Goal: Task Accomplishment & Management: Manage account settings

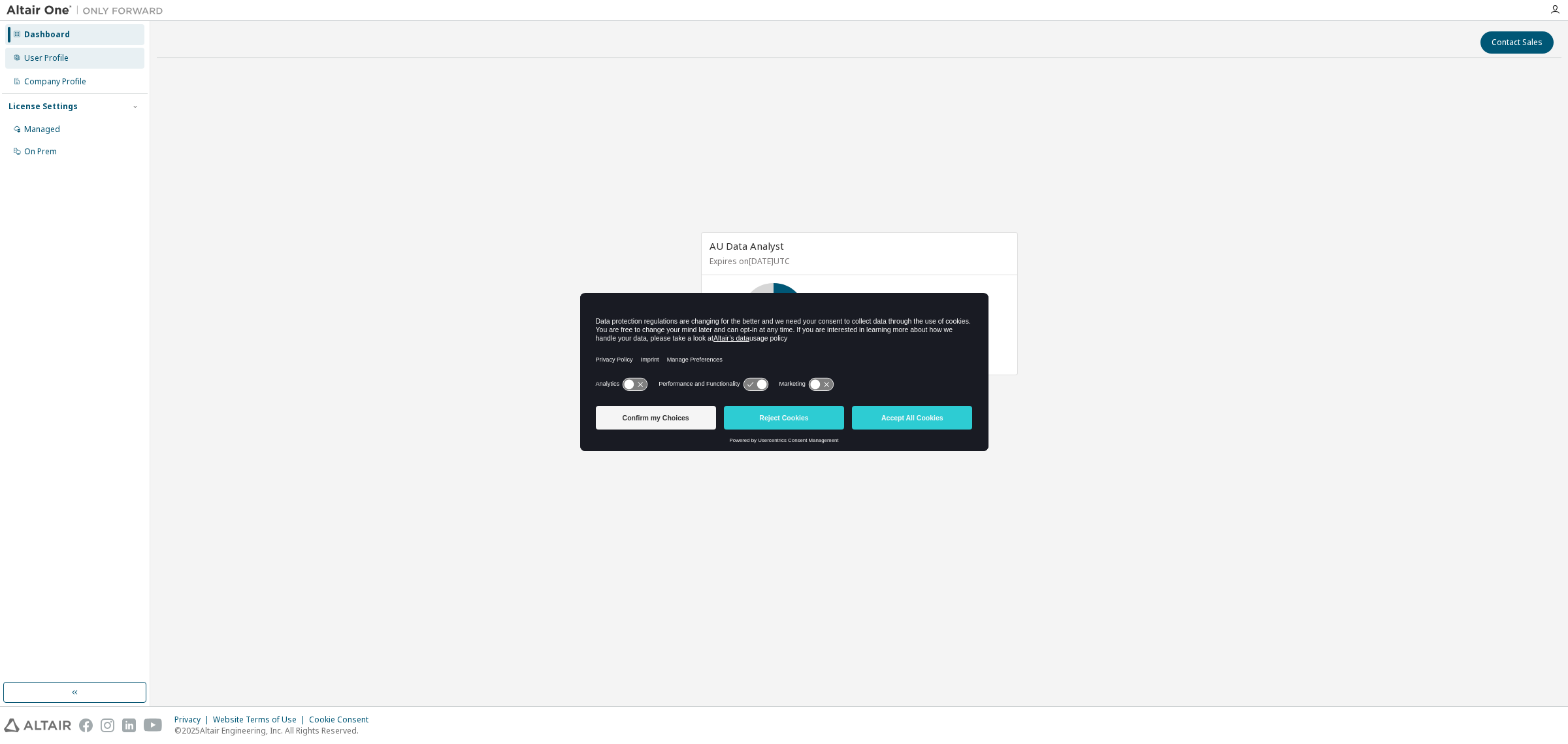
click at [56, 59] on div "User Profile" at bounding box center [46, 57] width 44 height 10
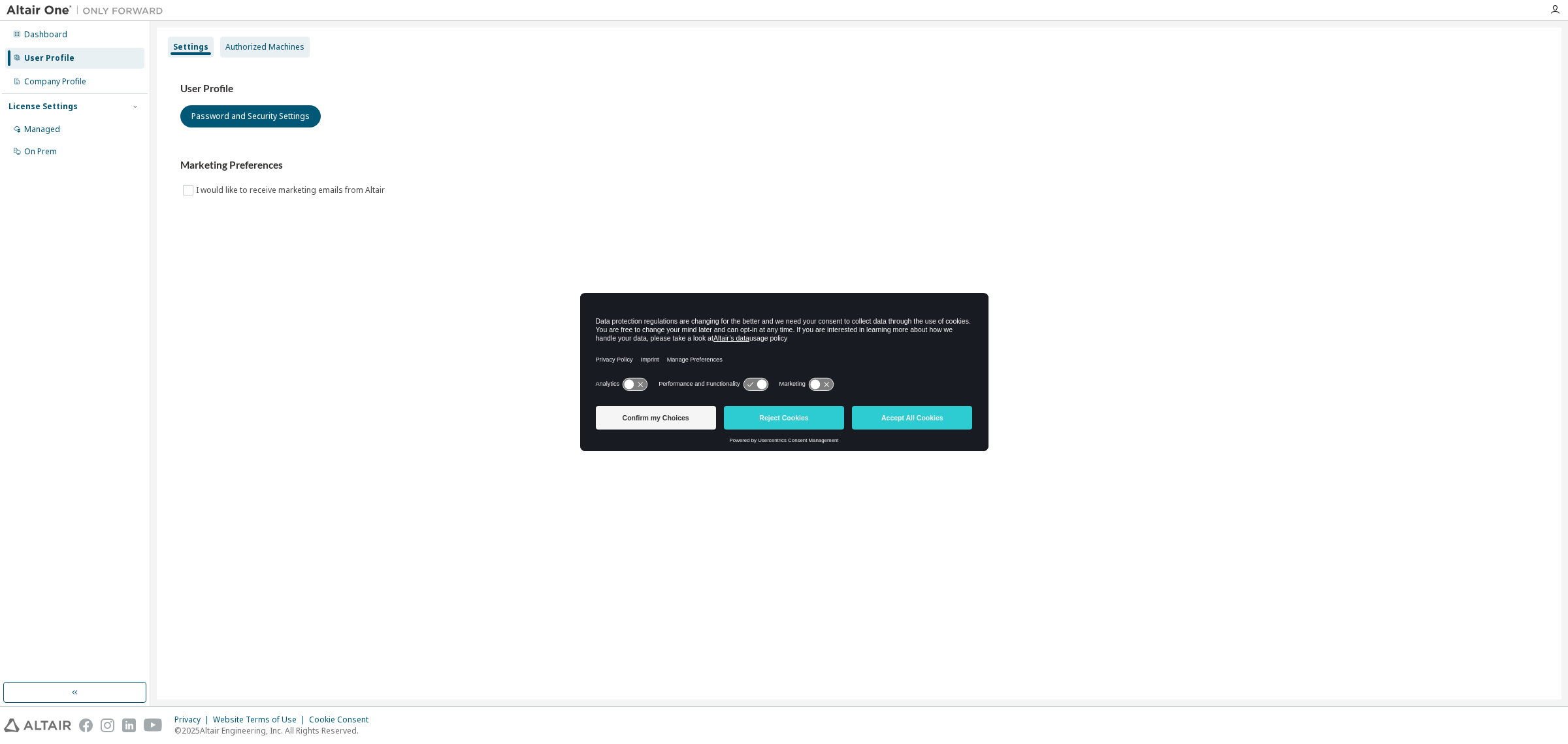
click at [278, 42] on div "Authorized Machines" at bounding box center [264, 46] width 79 height 10
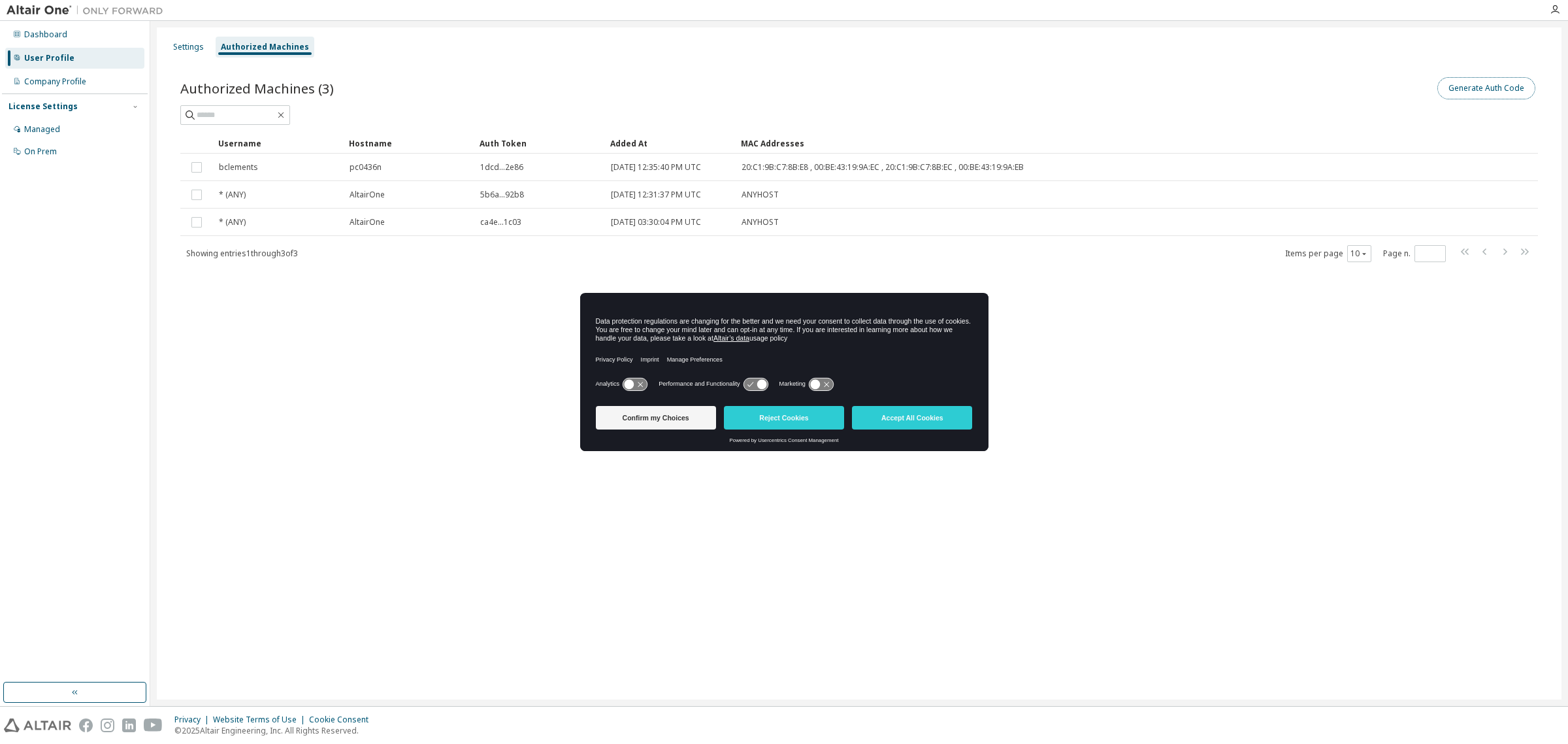
click at [1495, 90] on button "Generate Auth Code" at bounding box center [1486, 88] width 98 height 22
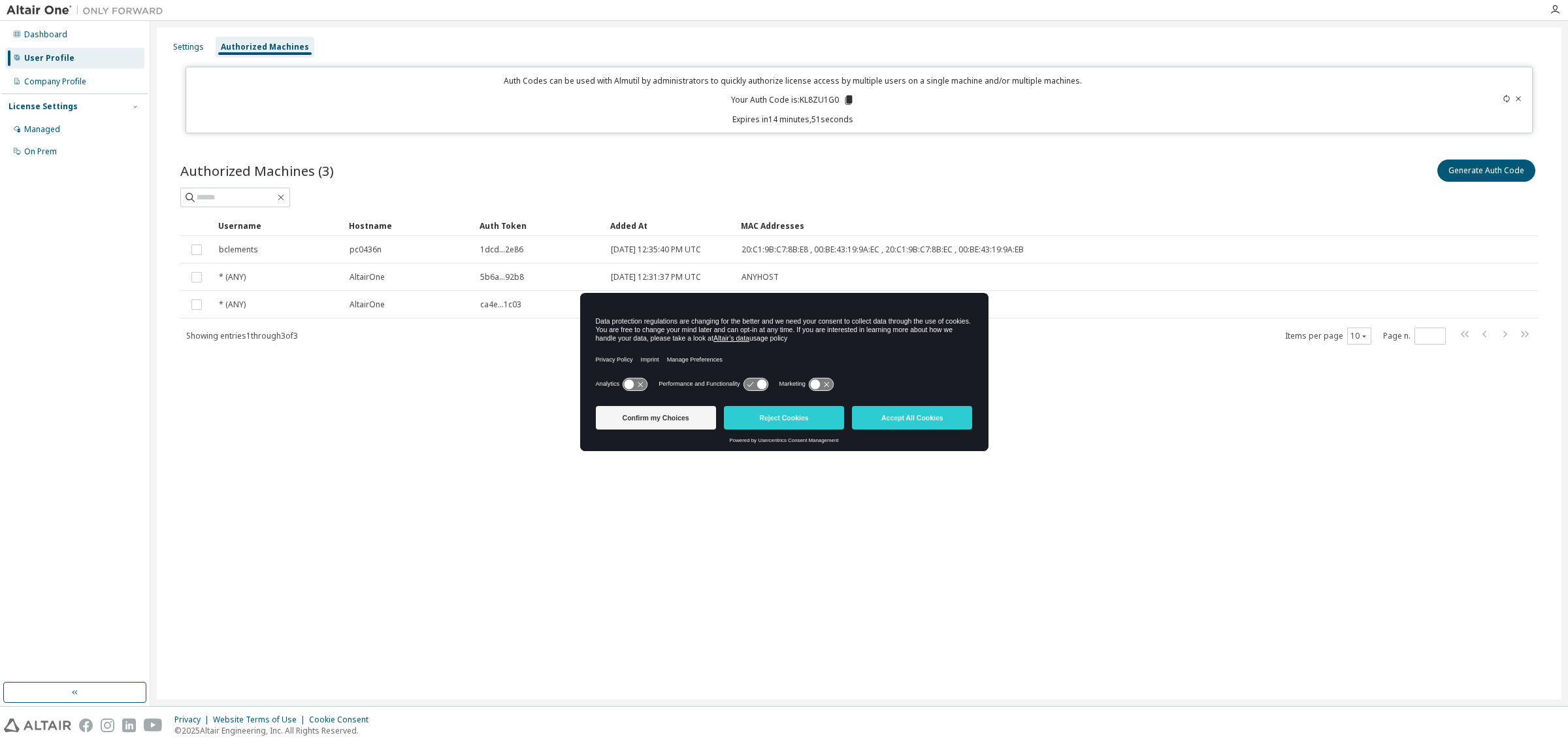
click at [812, 95] on p "Your Auth Code is: KL8ZU1G0" at bounding box center [792, 100] width 123 height 12
copy p "KL8ZU1G0"
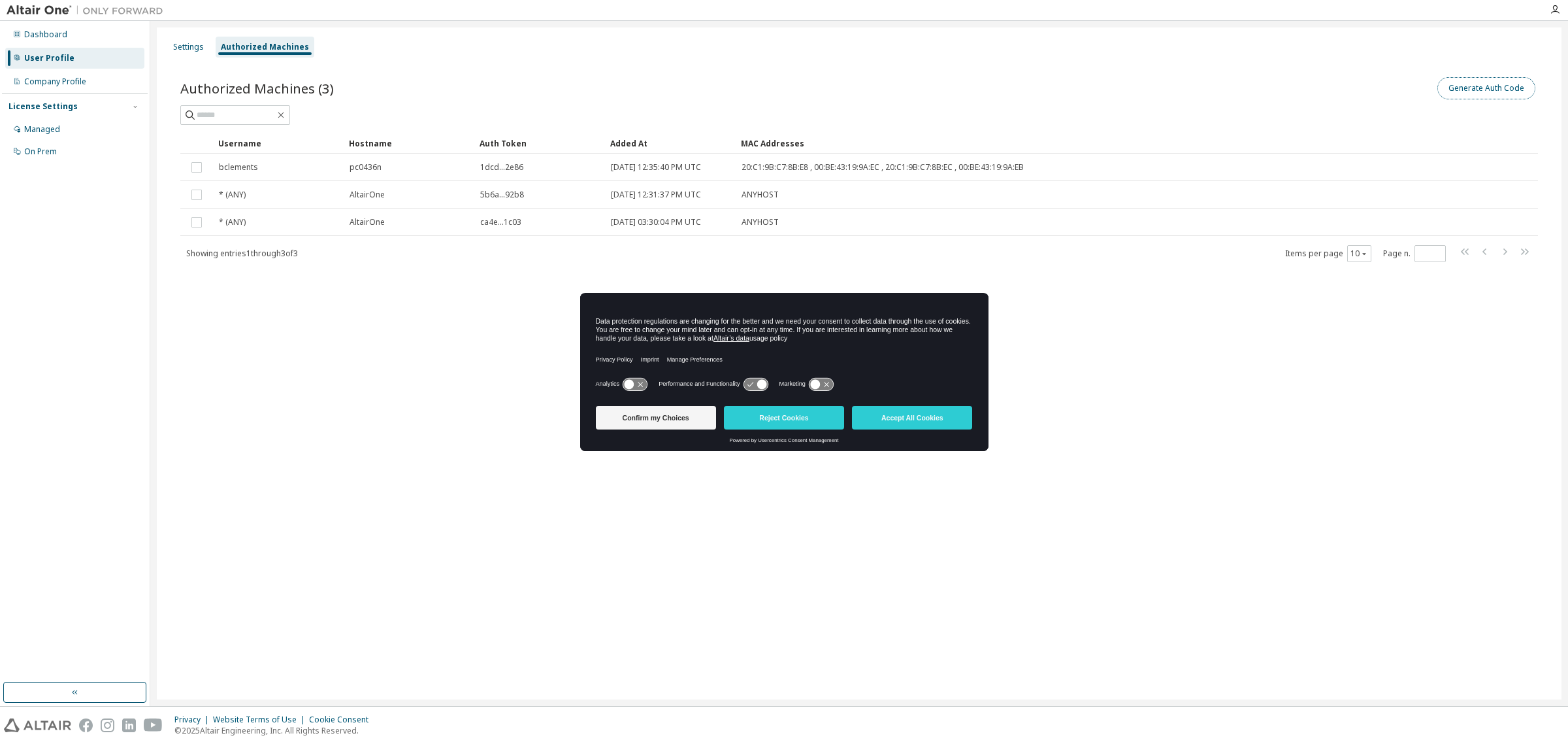
click at [1497, 85] on button "Generate Auth Code" at bounding box center [1486, 88] width 98 height 22
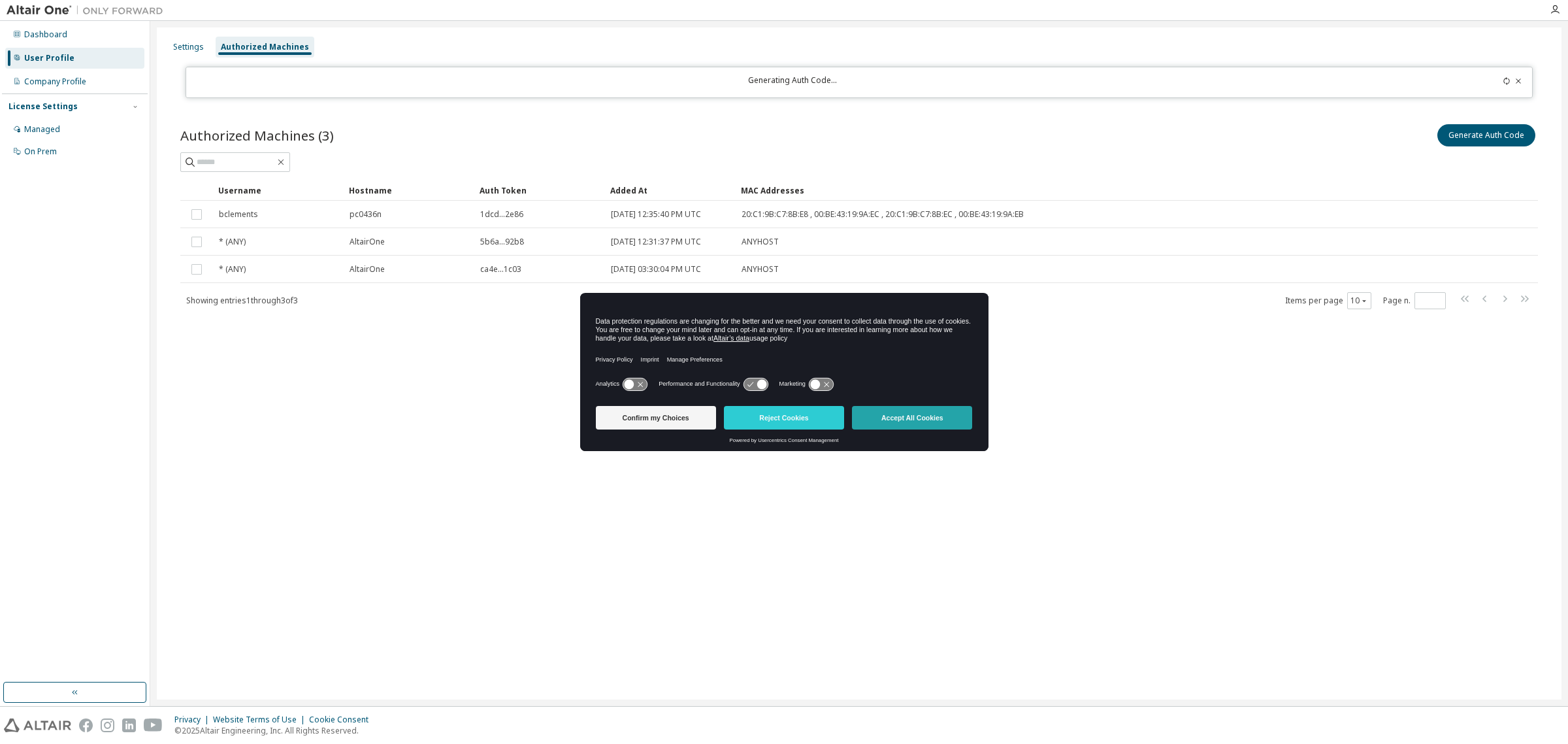
click at [925, 422] on button "Accept All Cookies" at bounding box center [912, 417] width 120 height 23
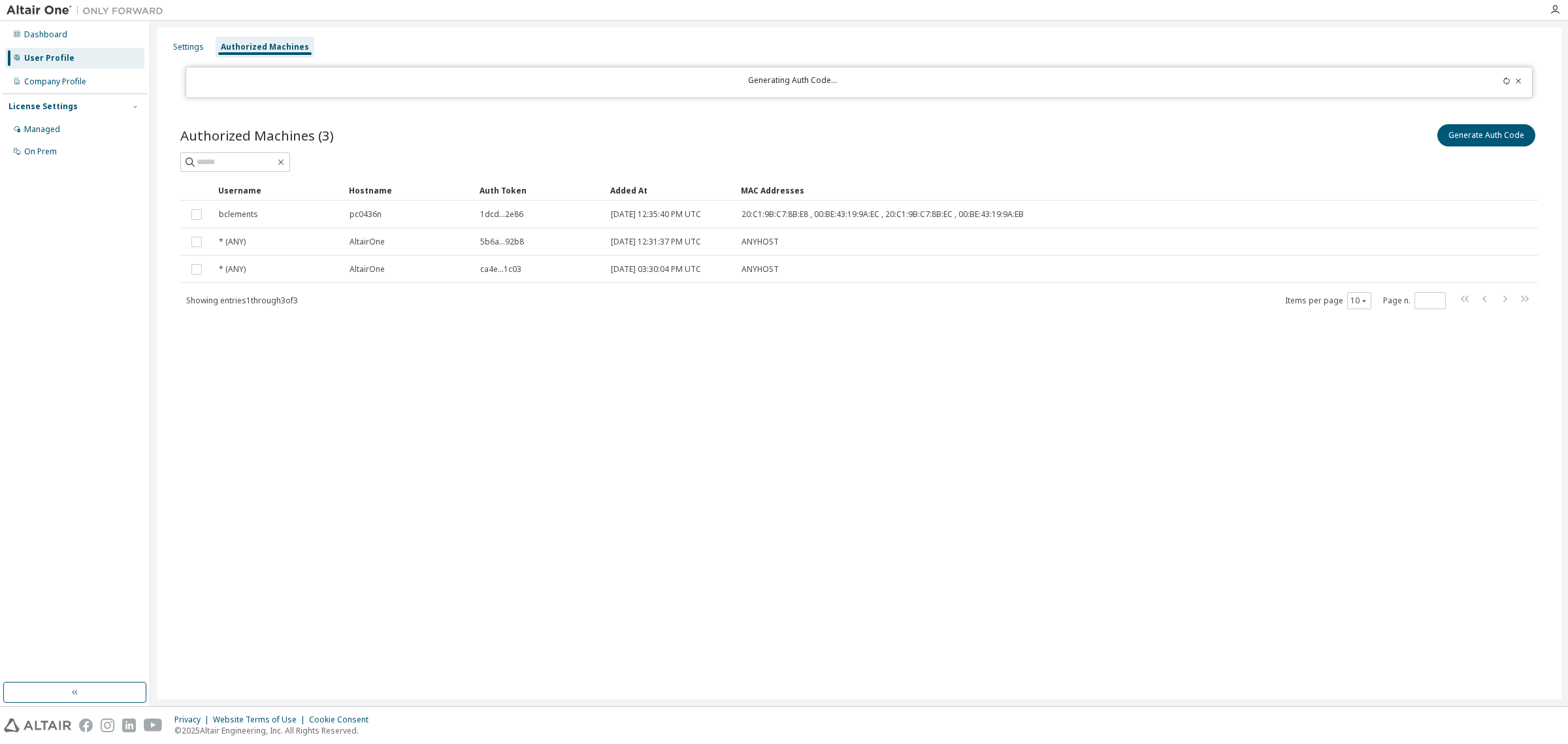
click at [1504, 80] on icon at bounding box center [1506, 81] width 6 height 7
click at [1474, 141] on button "Generate Auth Code" at bounding box center [1486, 135] width 98 height 22
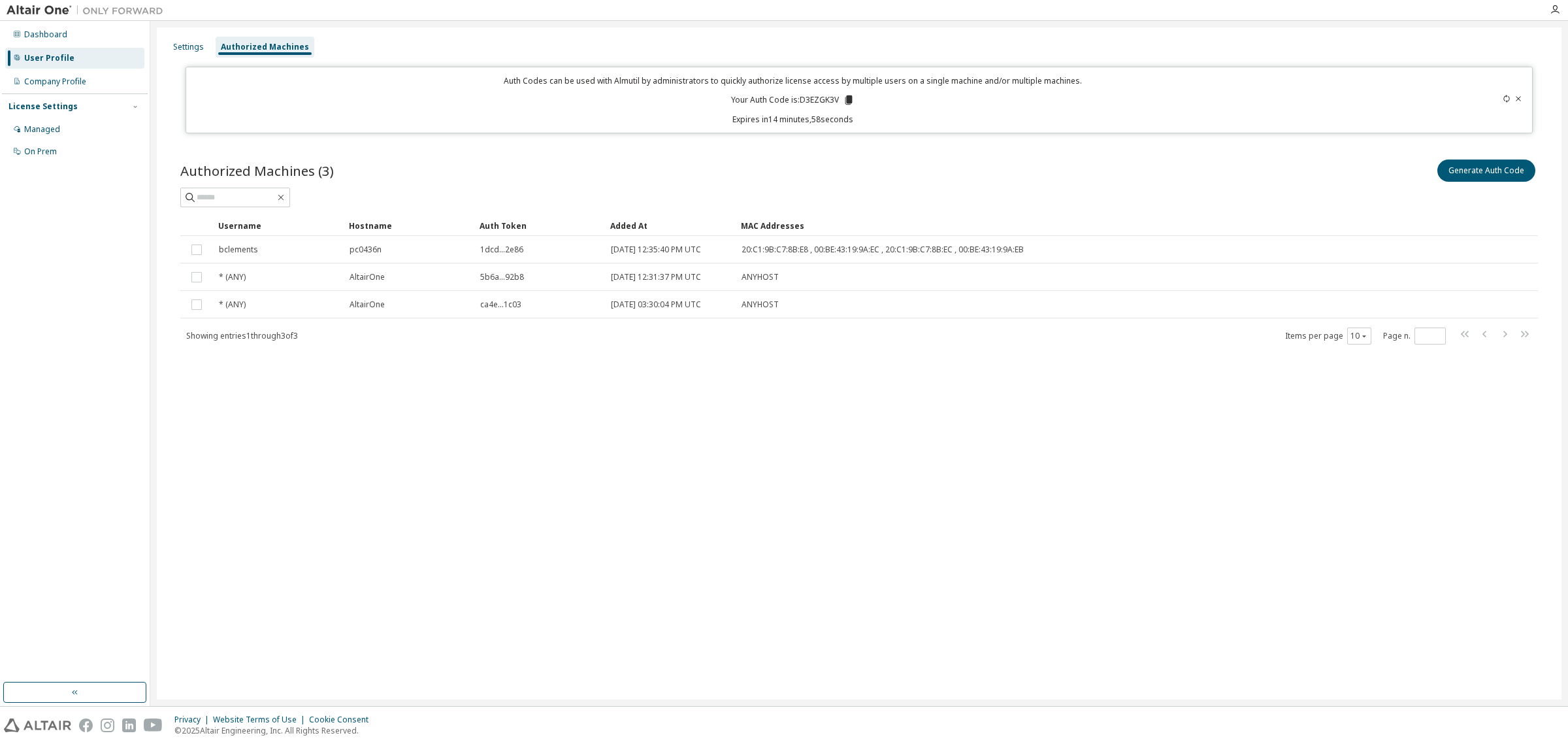
click at [830, 96] on p "Your Auth Code is: D3EZGK3V" at bounding box center [792, 100] width 123 height 12
copy p "D3EZGK3V"
